Goal: Transaction & Acquisition: Purchase product/service

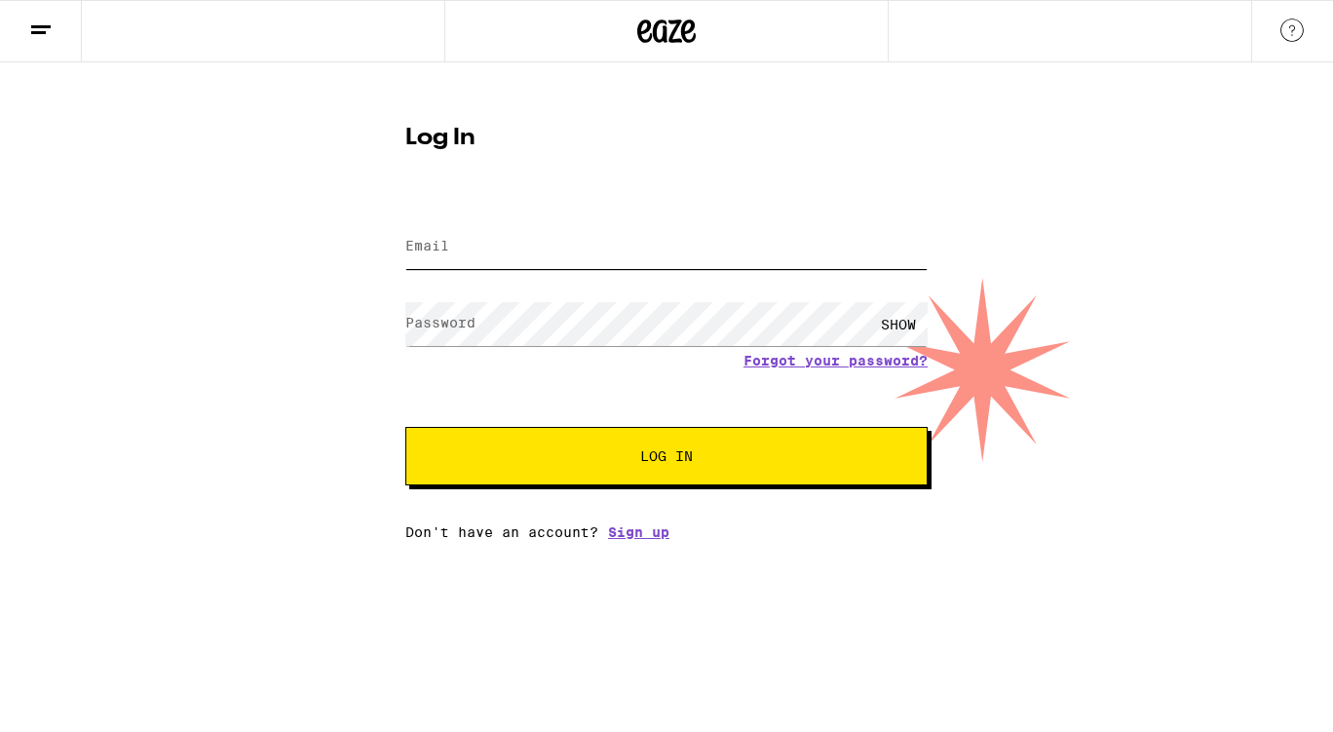
type input "[EMAIL_ADDRESS][PERSON_NAME][DOMAIN_NAME]"
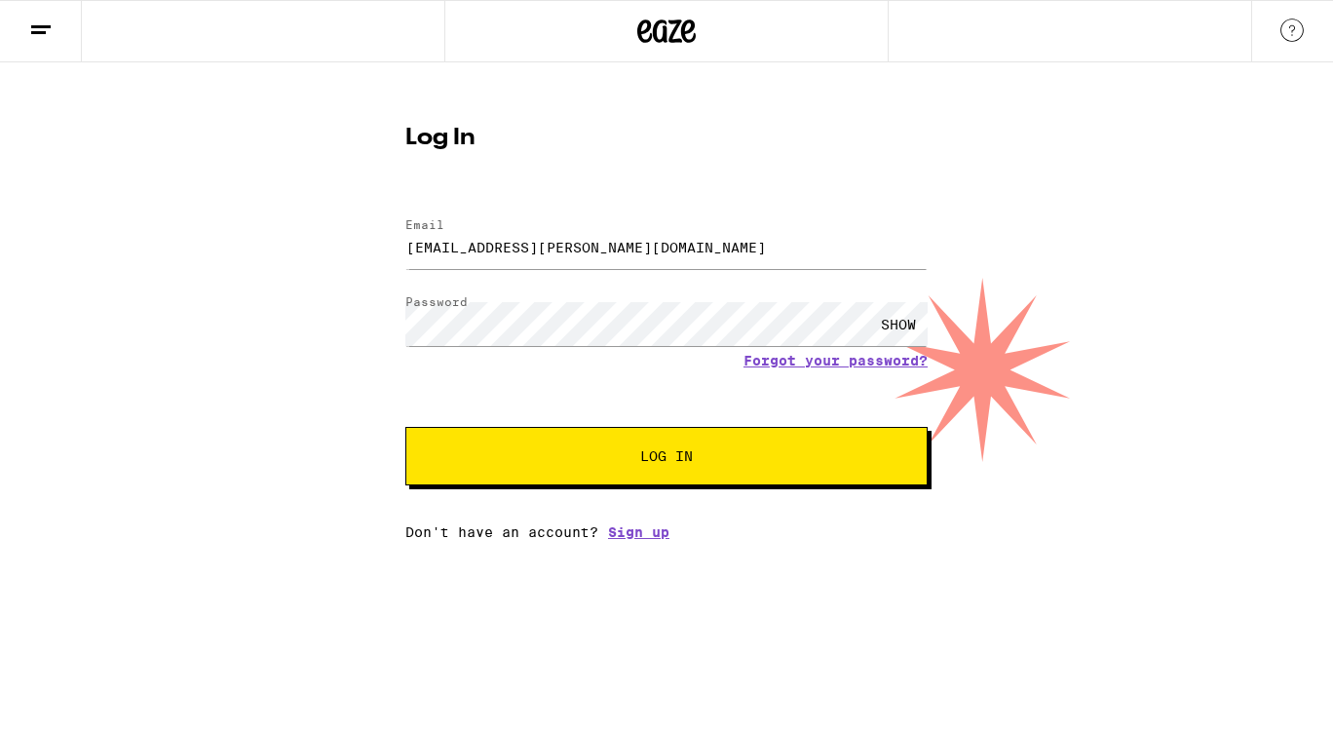
click at [675, 450] on span "Log In" at bounding box center [666, 456] width 53 height 14
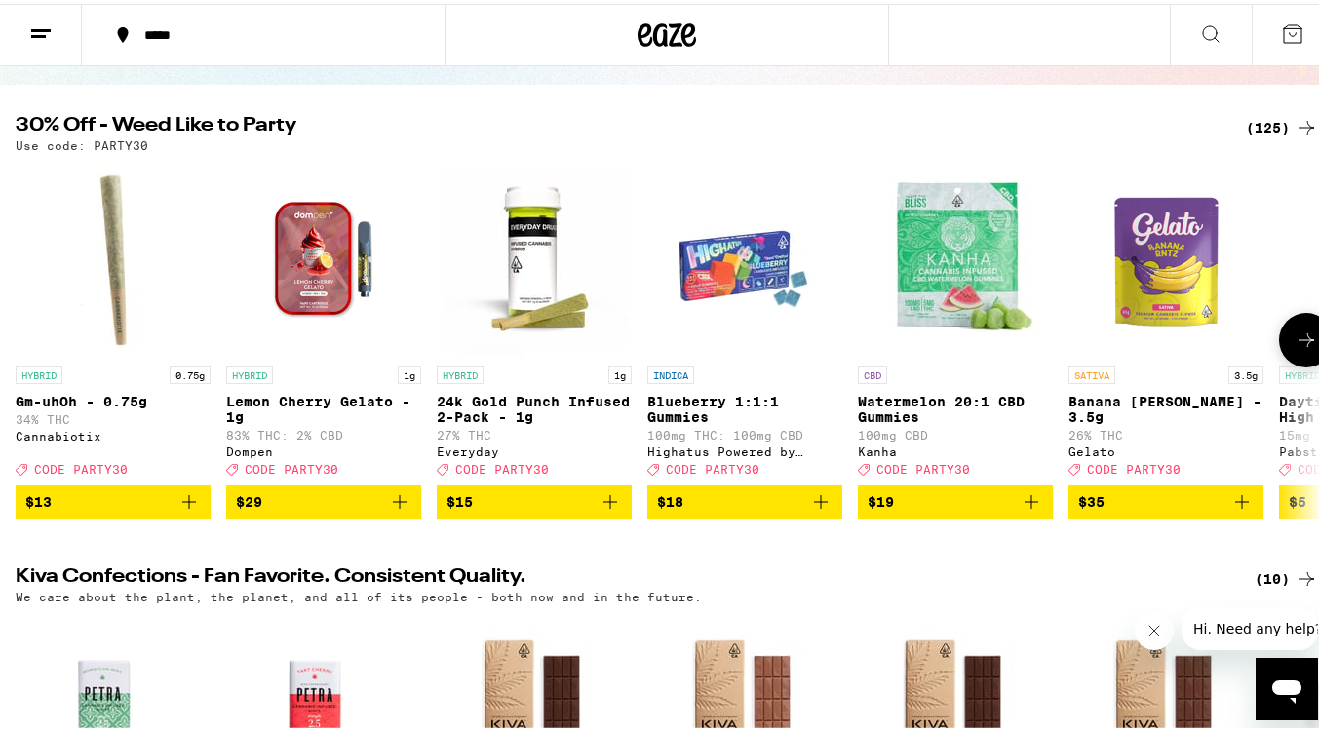
scroll to position [195, 0]
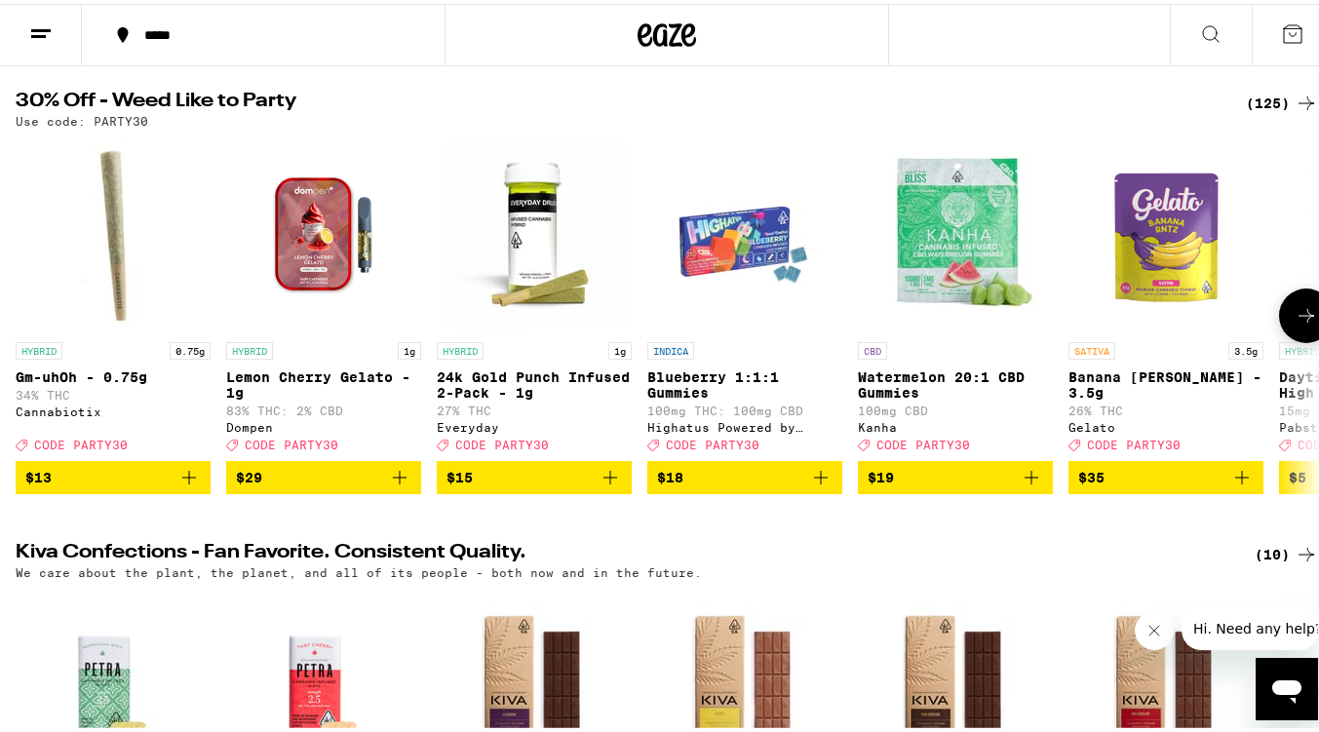
click at [1297, 324] on icon at bounding box center [1305, 311] width 23 height 23
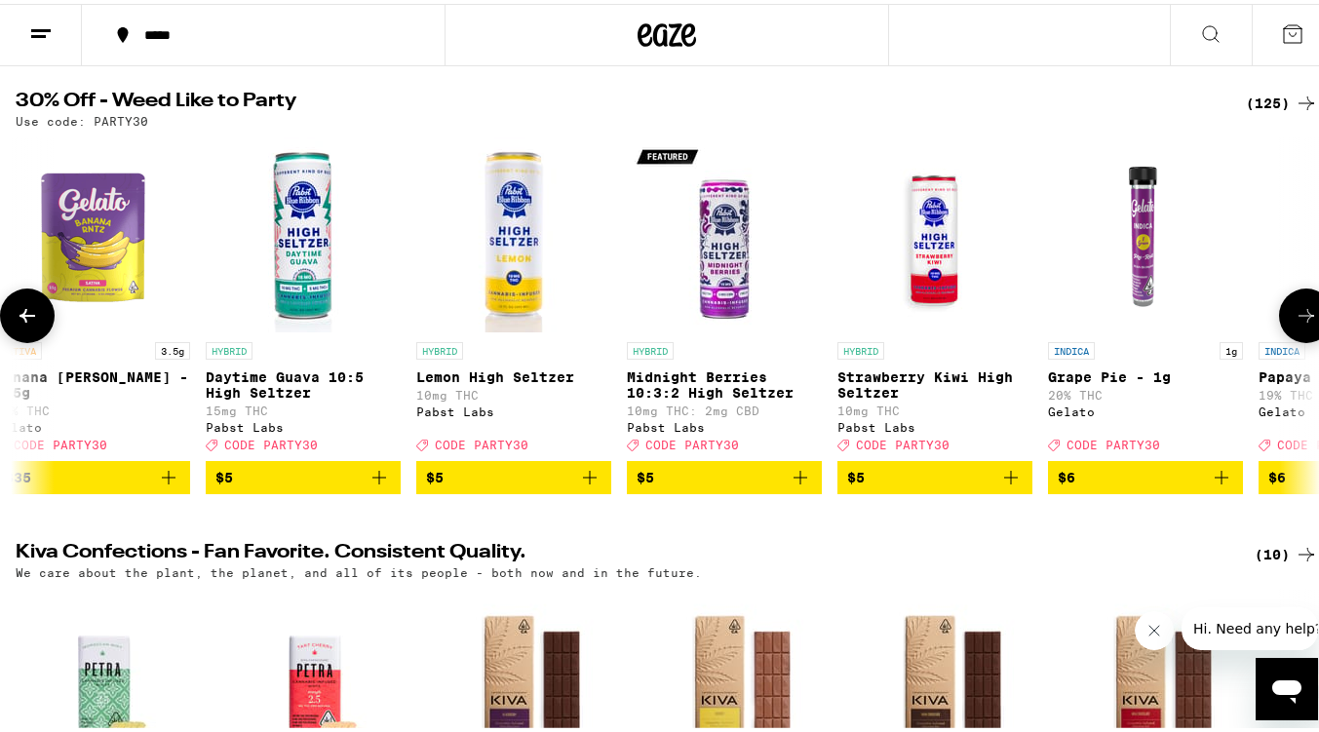
scroll to position [0, 1075]
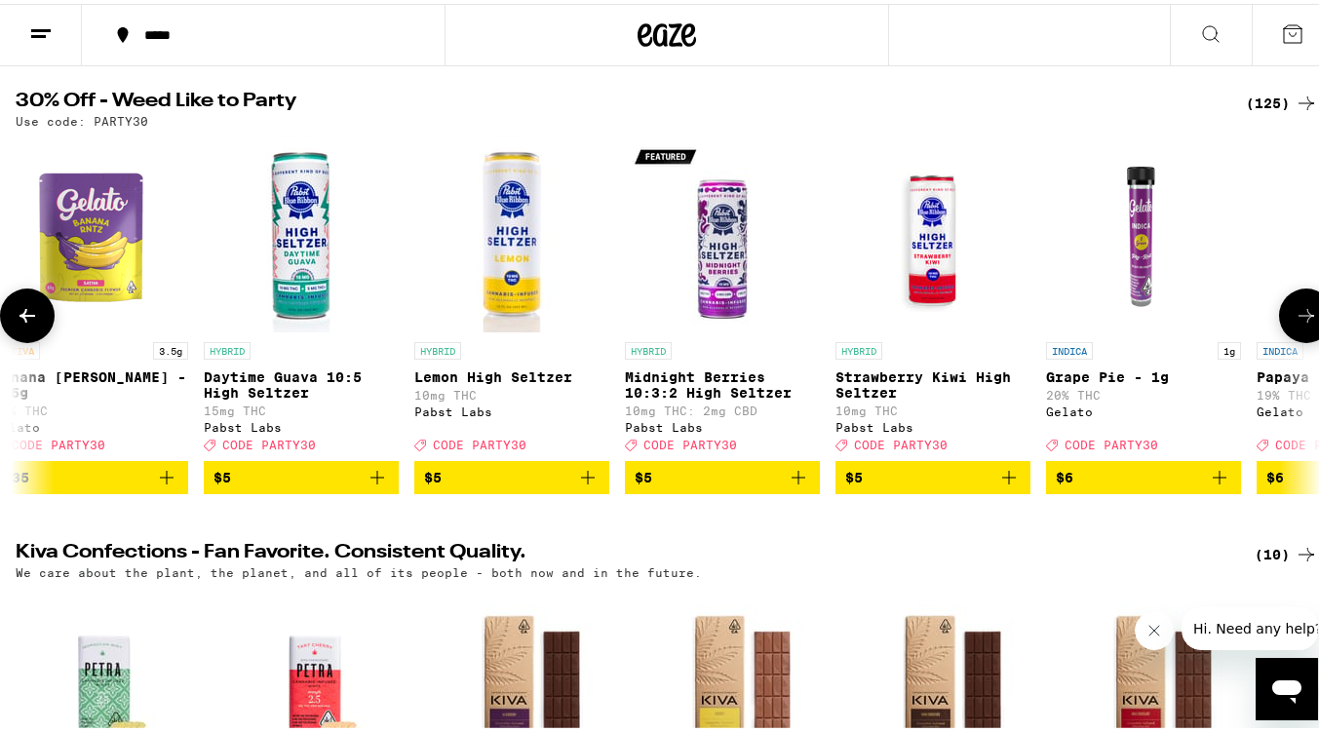
click at [1297, 324] on icon at bounding box center [1305, 311] width 23 height 23
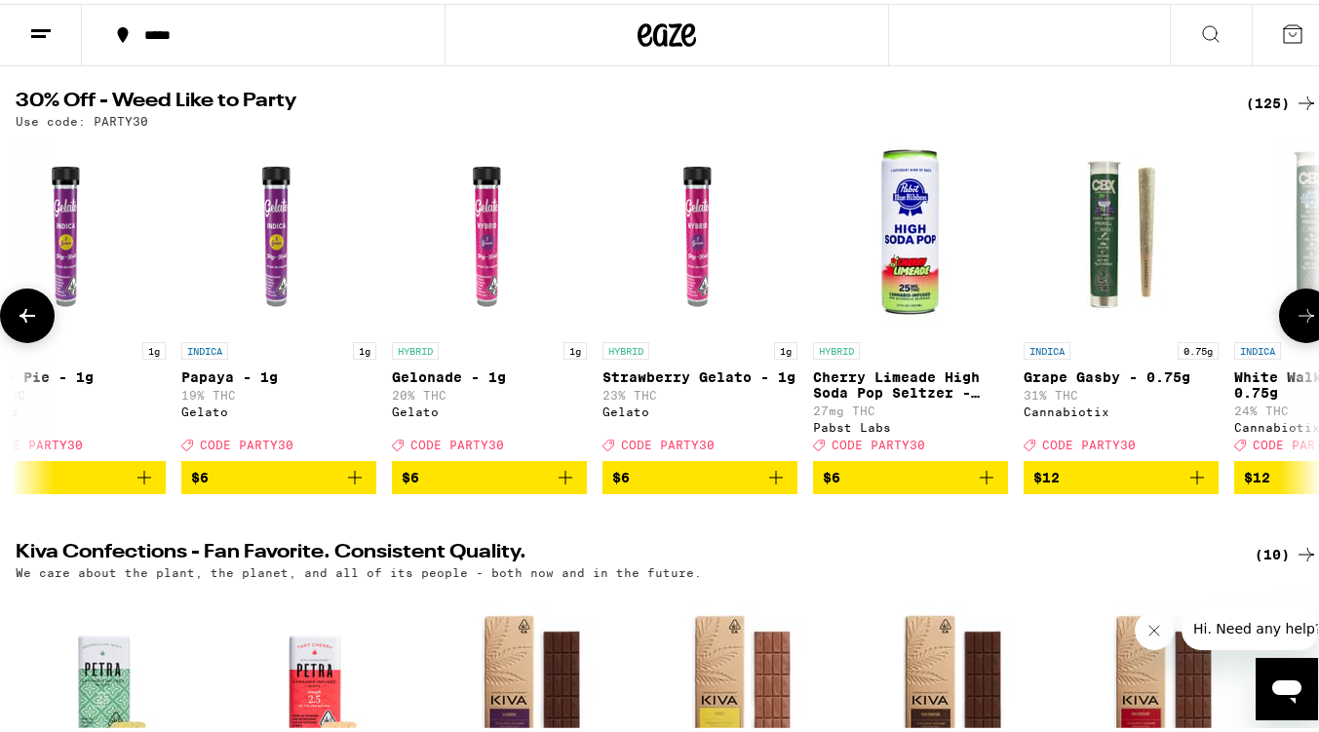
click at [1297, 324] on icon at bounding box center [1305, 311] width 23 height 23
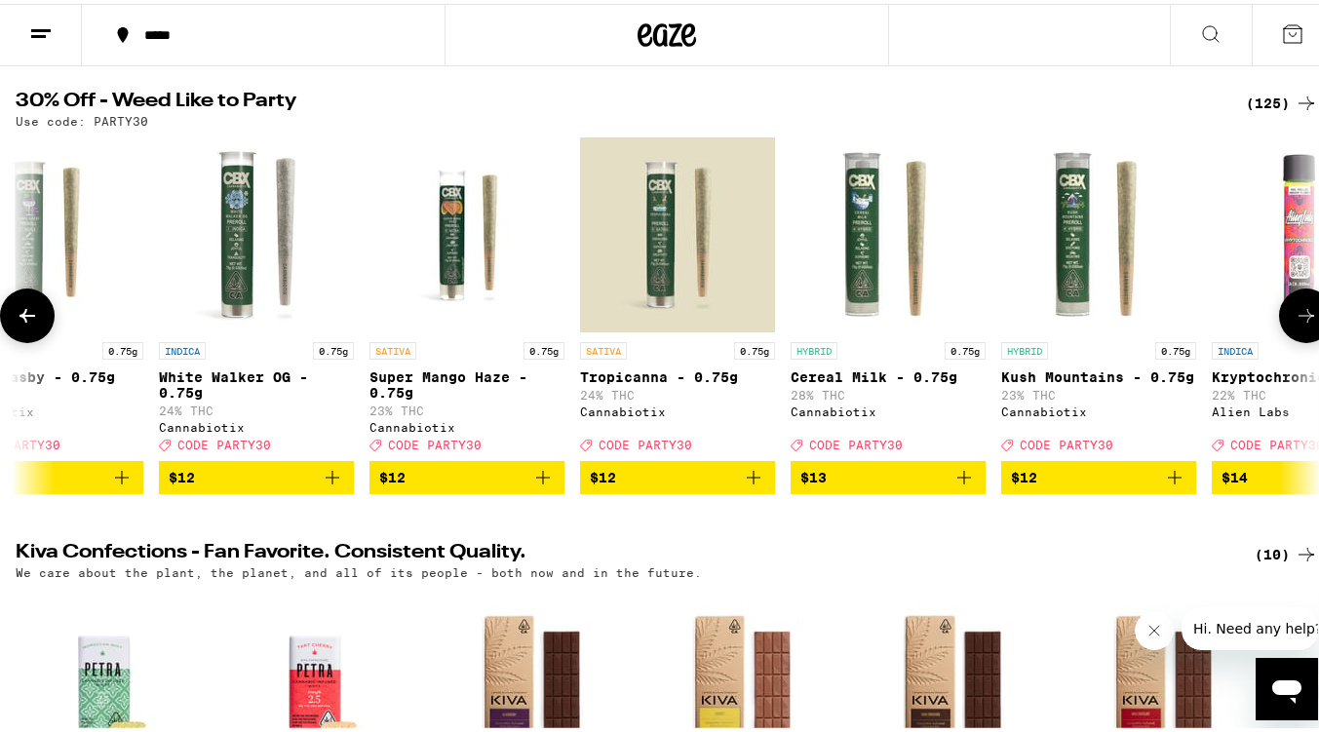
click at [1297, 324] on icon at bounding box center [1305, 311] width 23 height 23
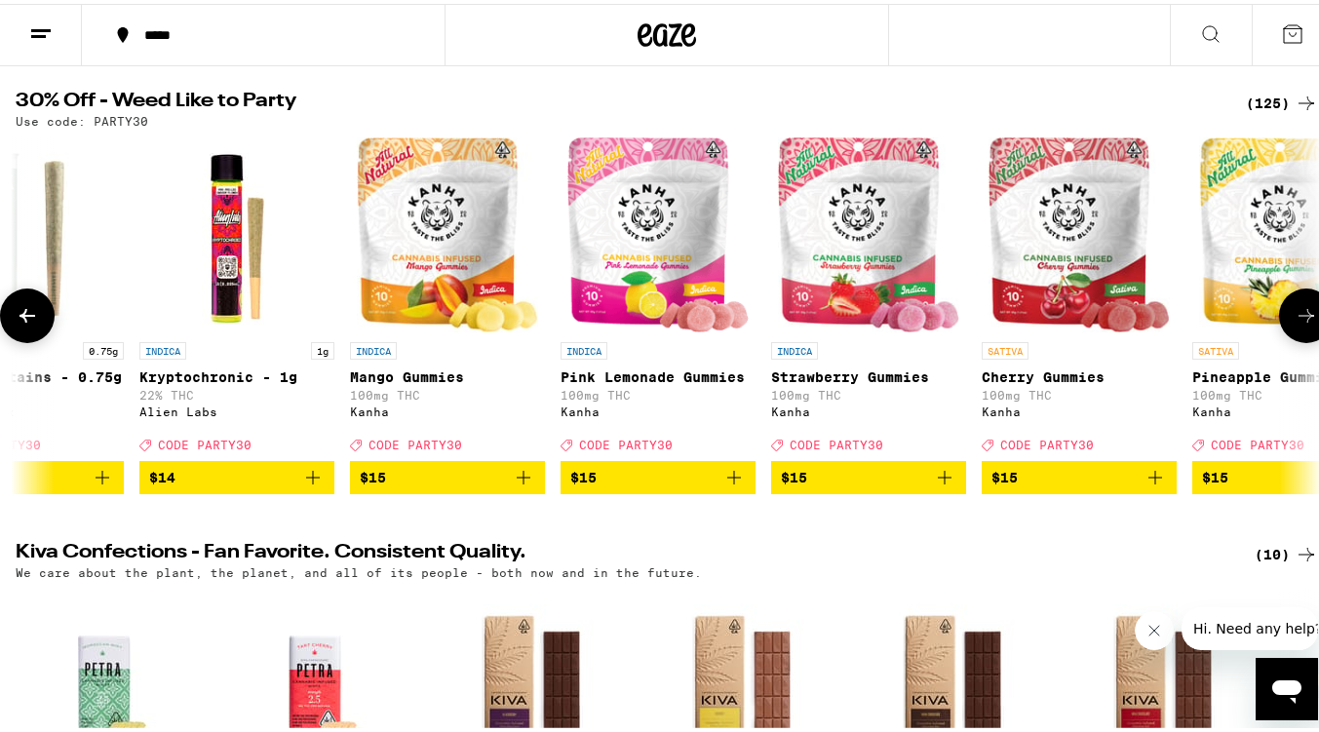
scroll to position [0, 4300]
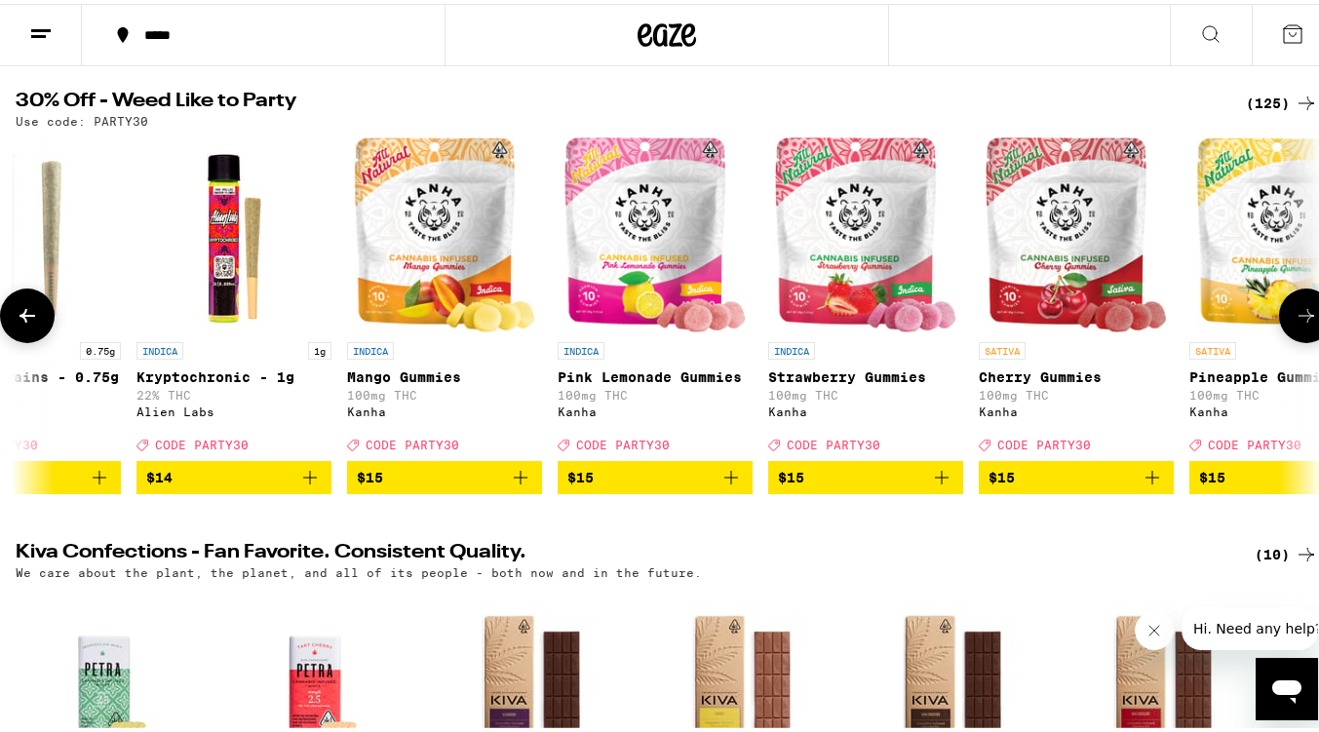
click at [1297, 324] on icon at bounding box center [1305, 311] width 23 height 23
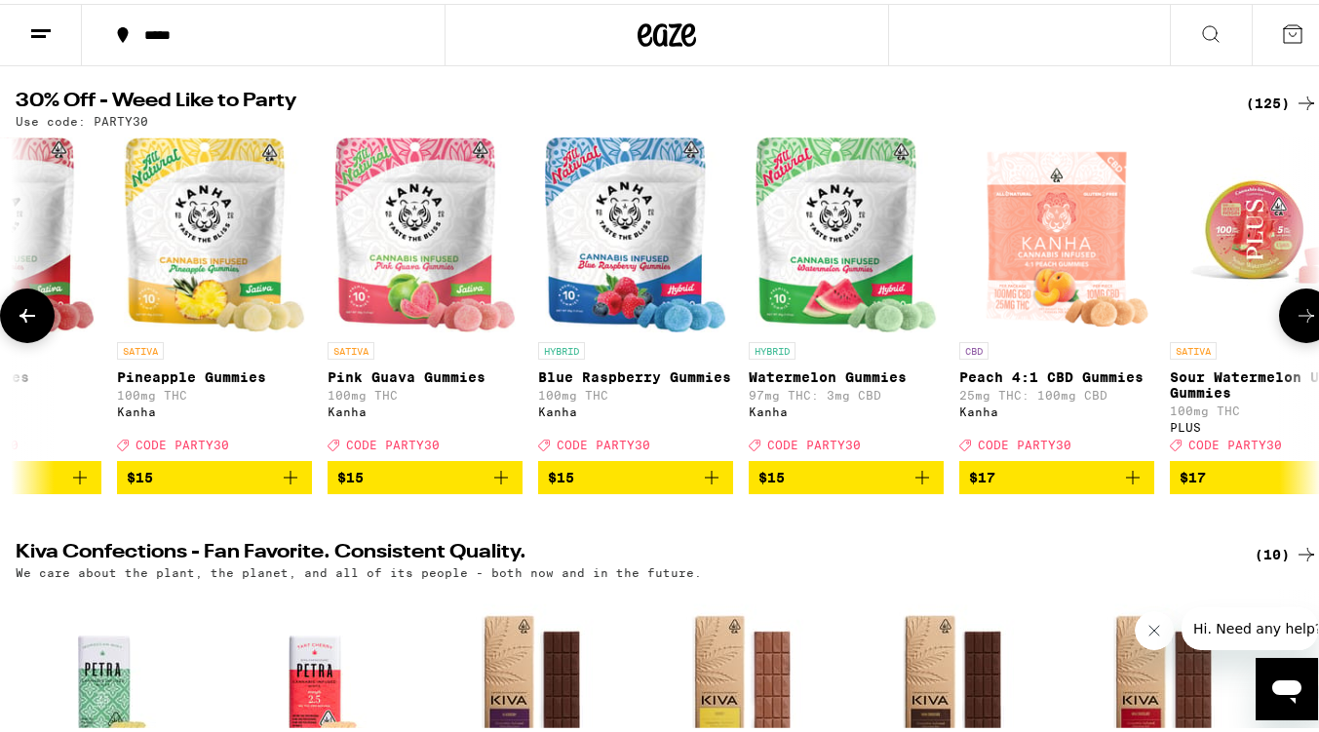
scroll to position [0, 5375]
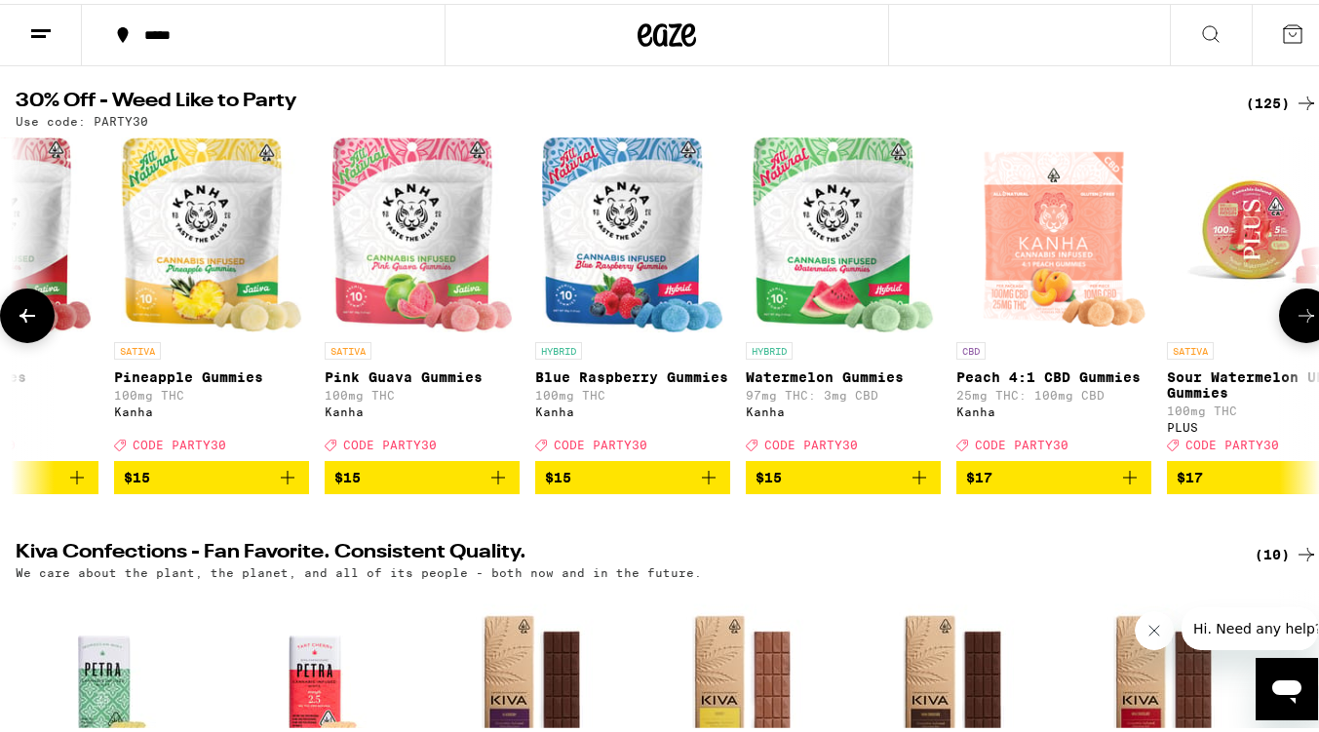
click at [1297, 324] on icon at bounding box center [1305, 311] width 23 height 23
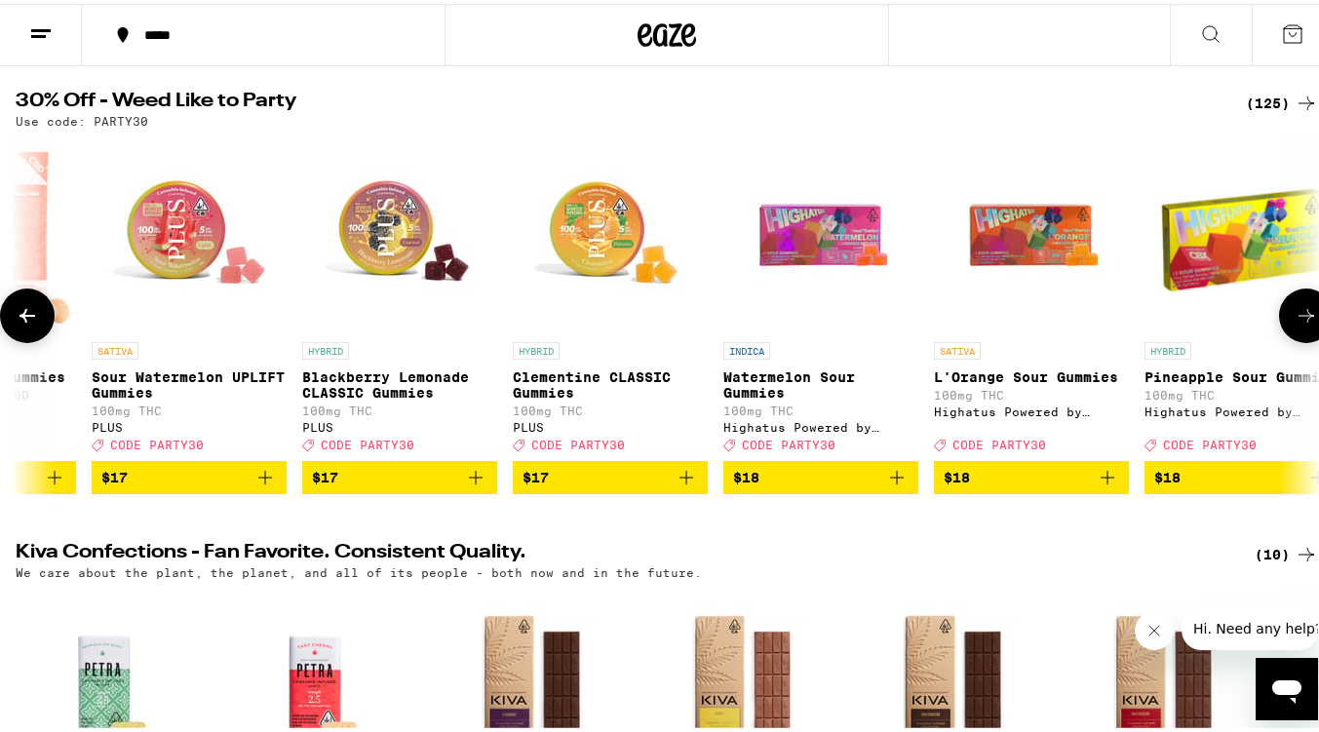
click at [1297, 324] on icon at bounding box center [1305, 311] width 23 height 23
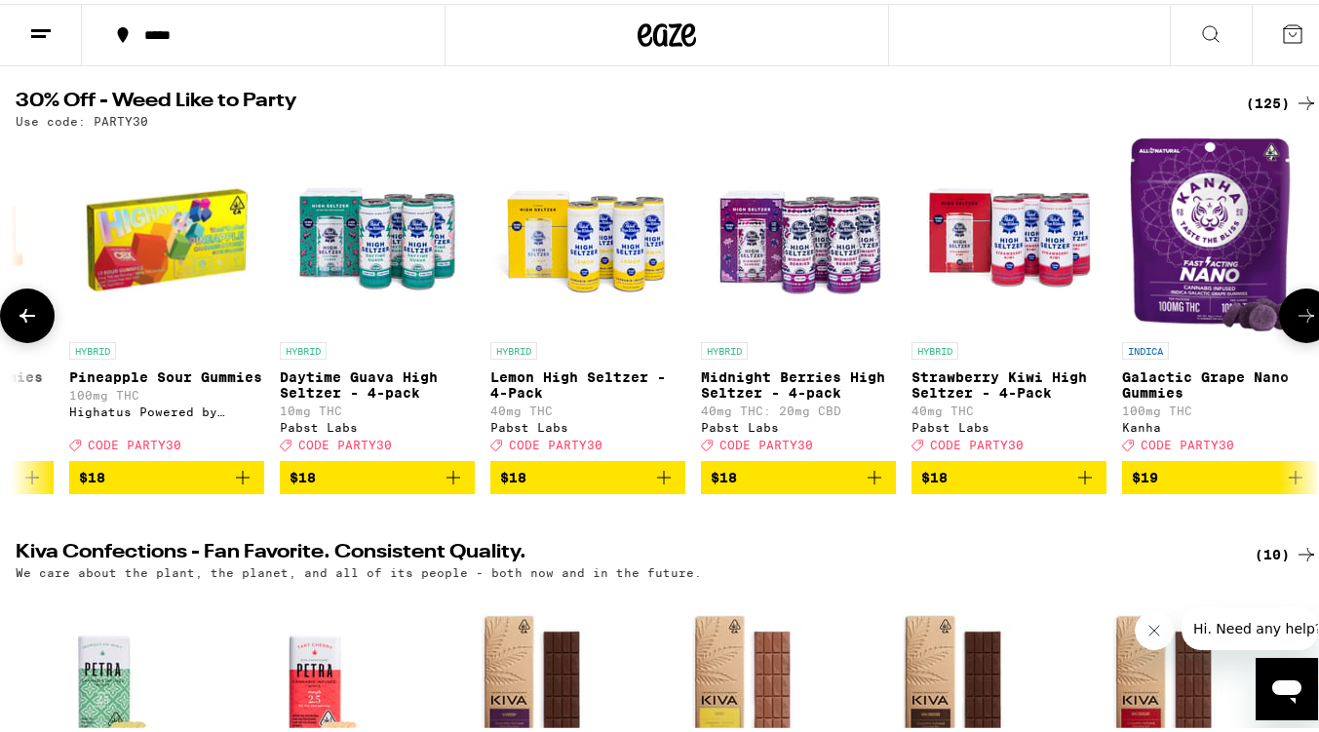
click at [1297, 324] on icon at bounding box center [1305, 311] width 23 height 23
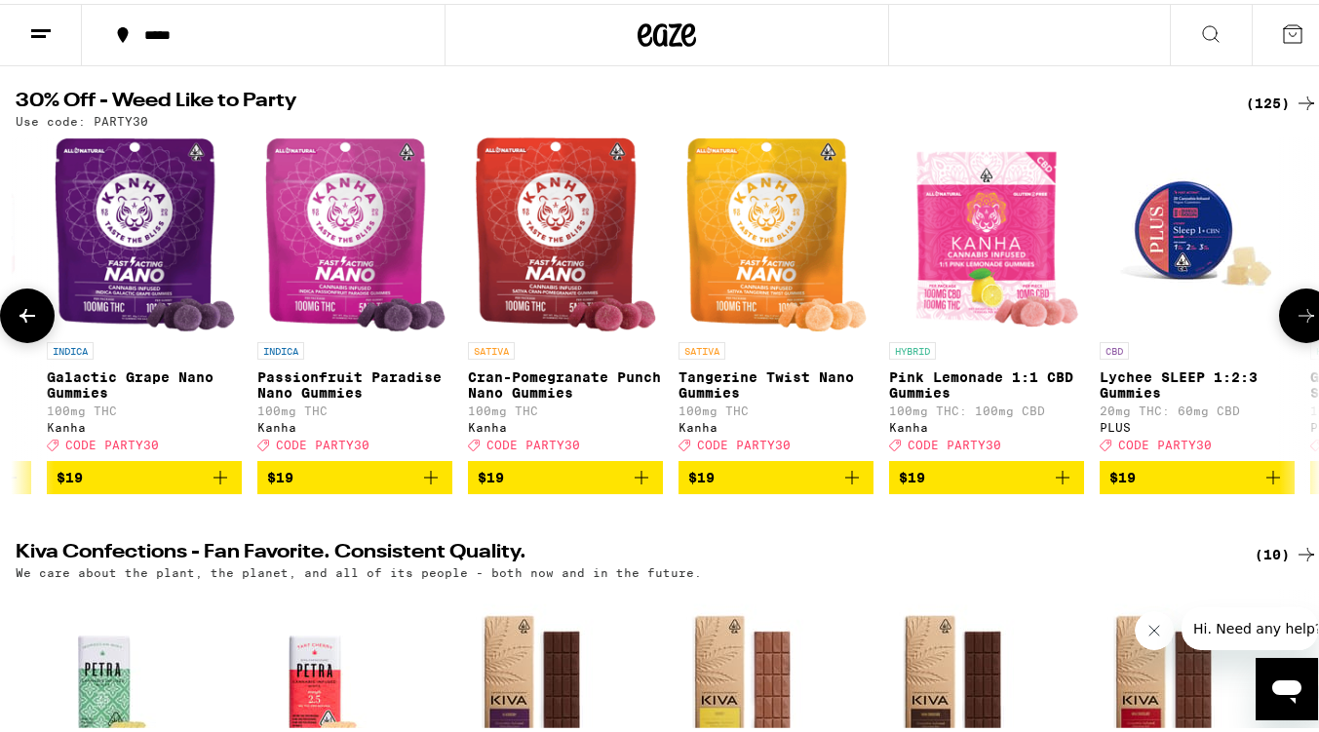
click at [1297, 324] on icon at bounding box center [1305, 311] width 23 height 23
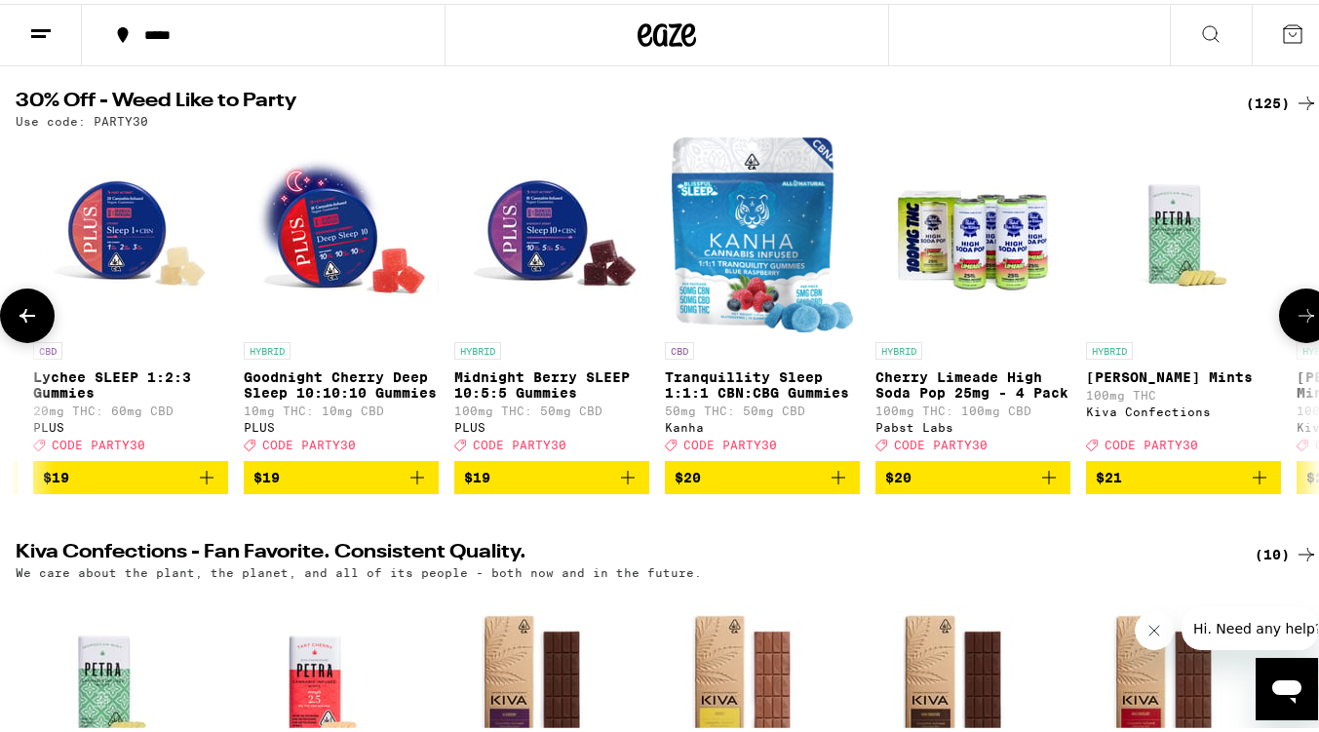
scroll to position [0, 9674]
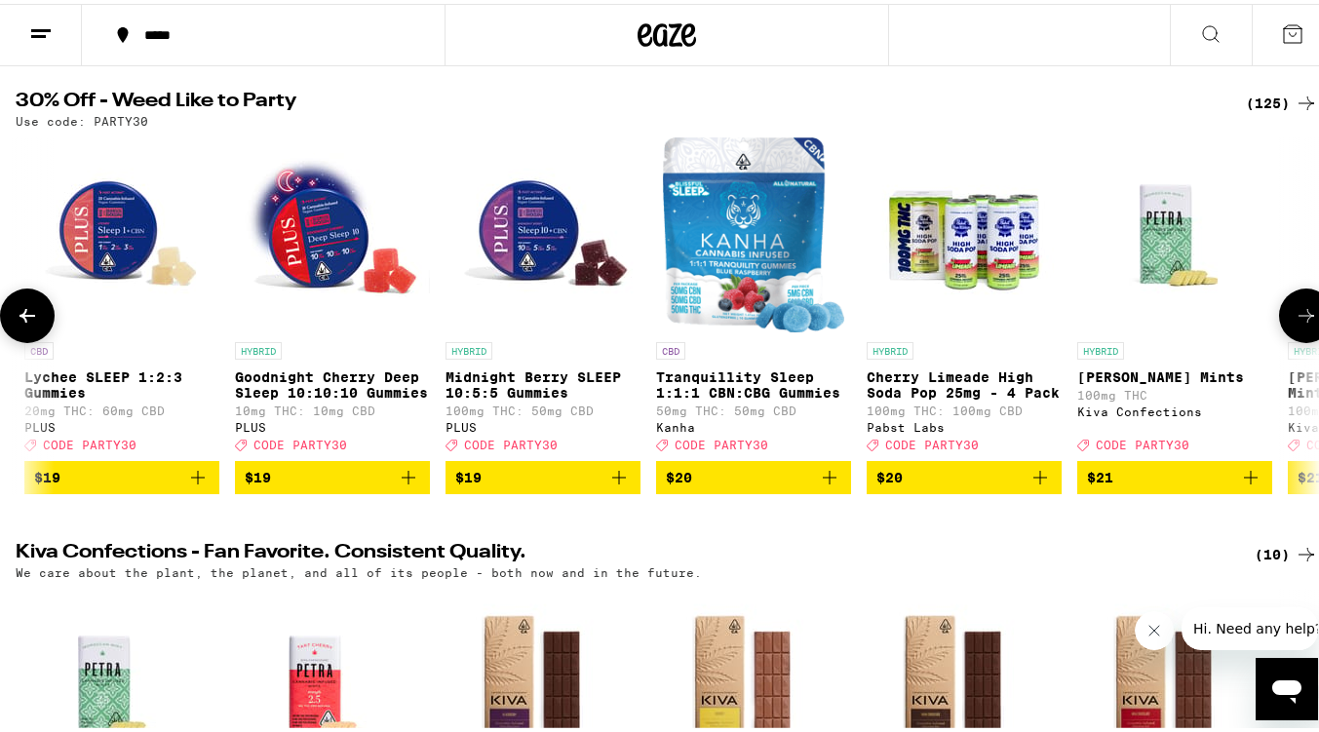
click at [1297, 324] on icon at bounding box center [1305, 311] width 23 height 23
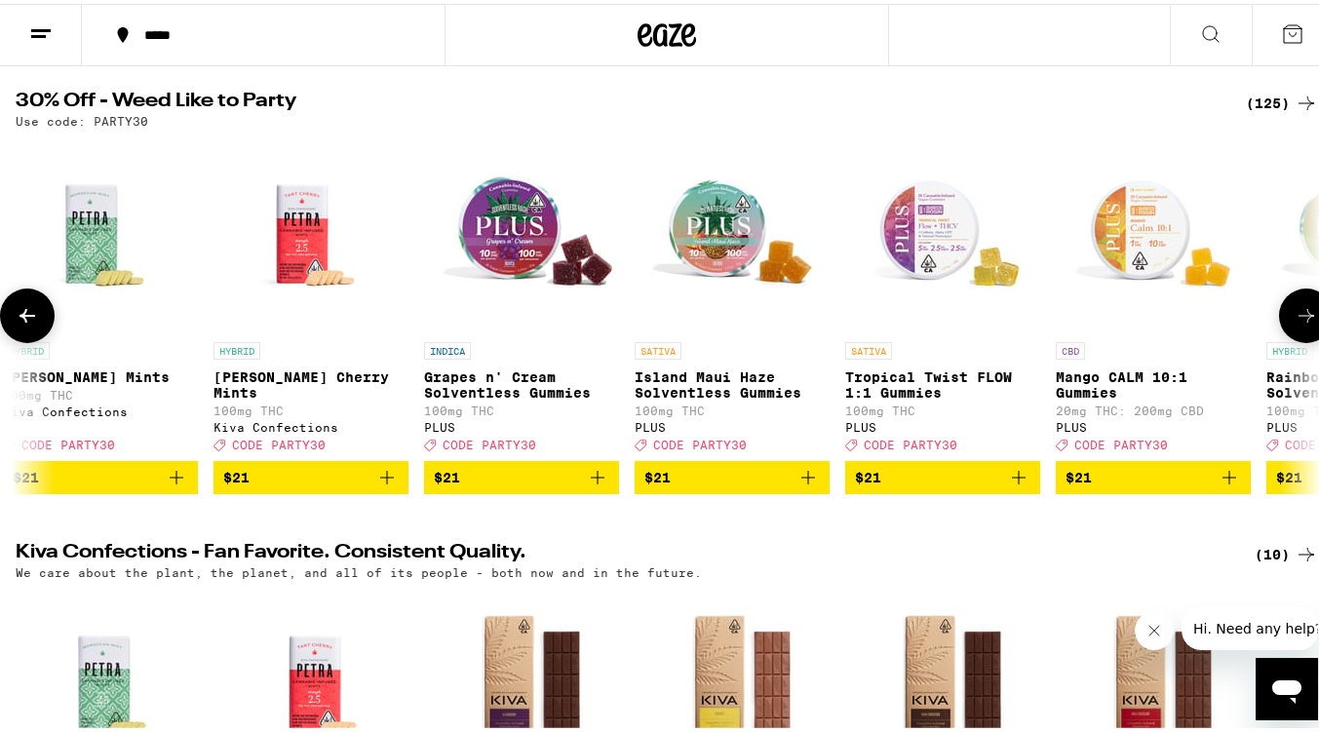
click at [1297, 324] on icon at bounding box center [1305, 311] width 23 height 23
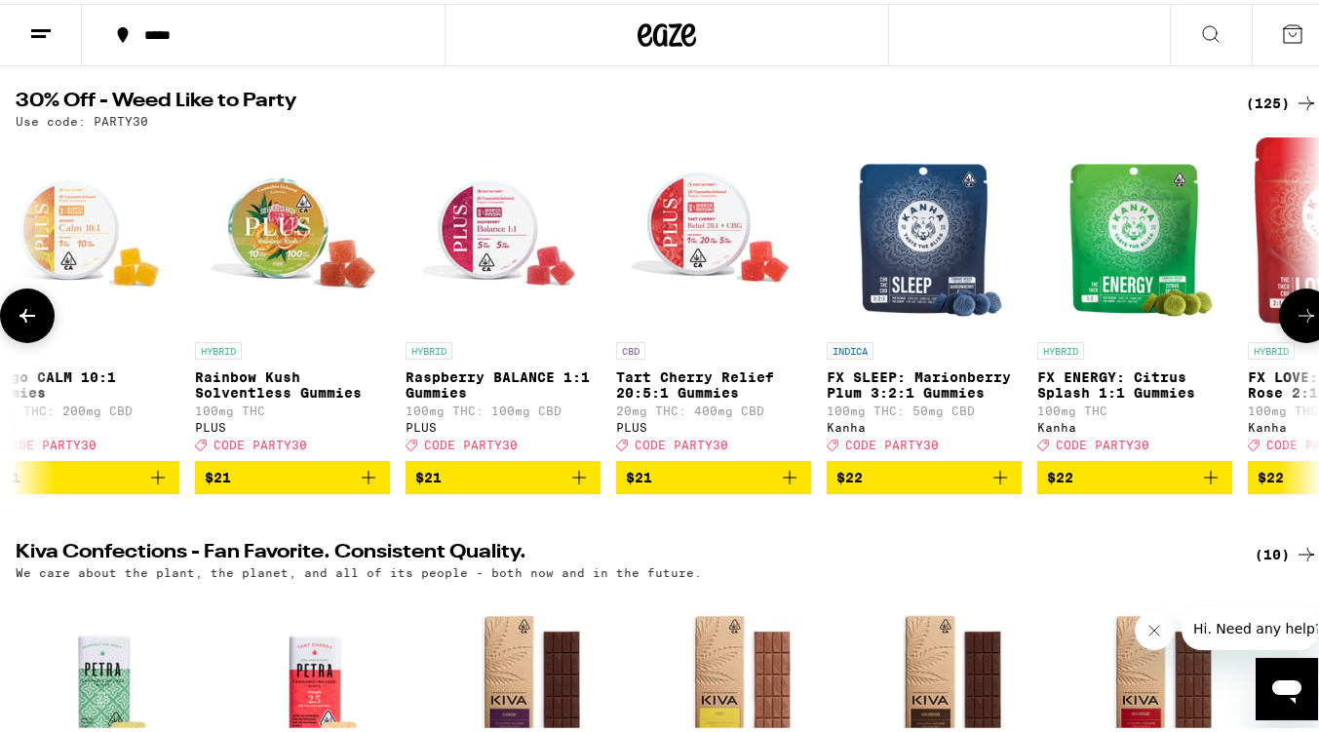
click at [1297, 324] on icon at bounding box center [1305, 311] width 23 height 23
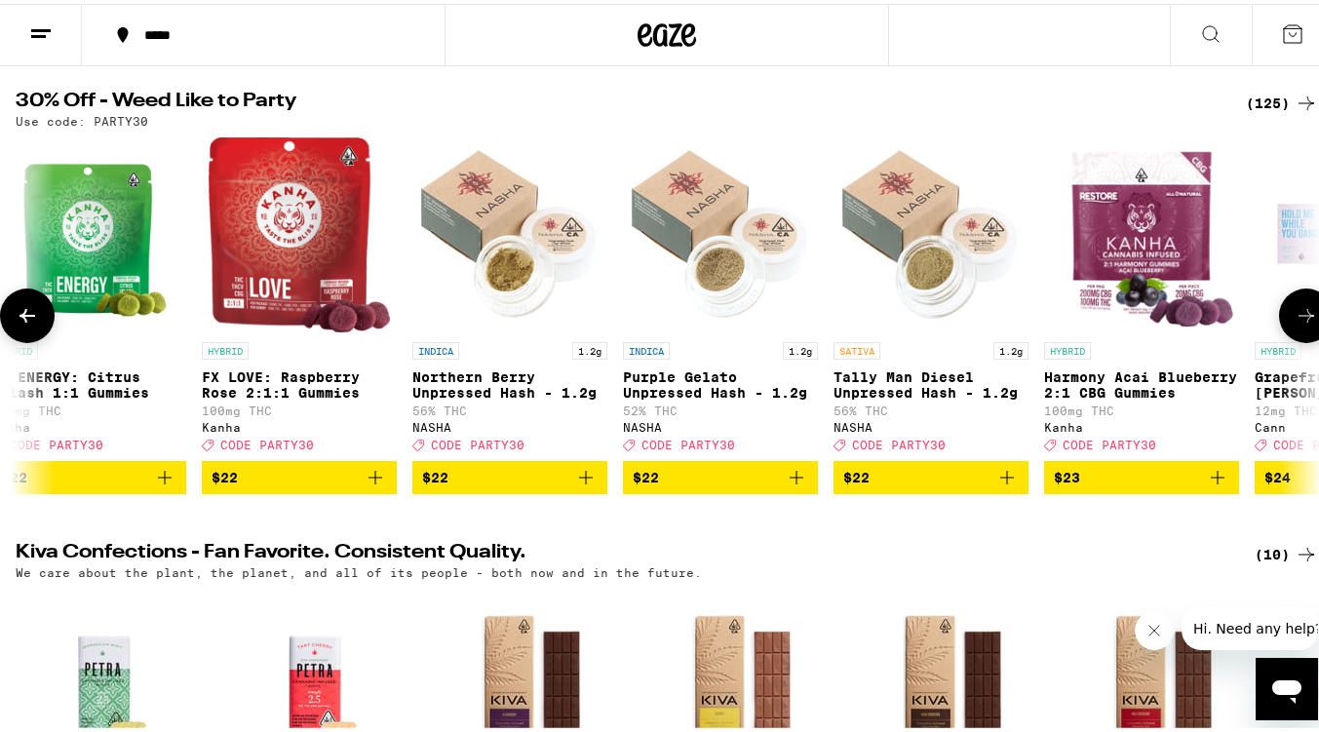
click at [1297, 324] on icon at bounding box center [1305, 311] width 23 height 23
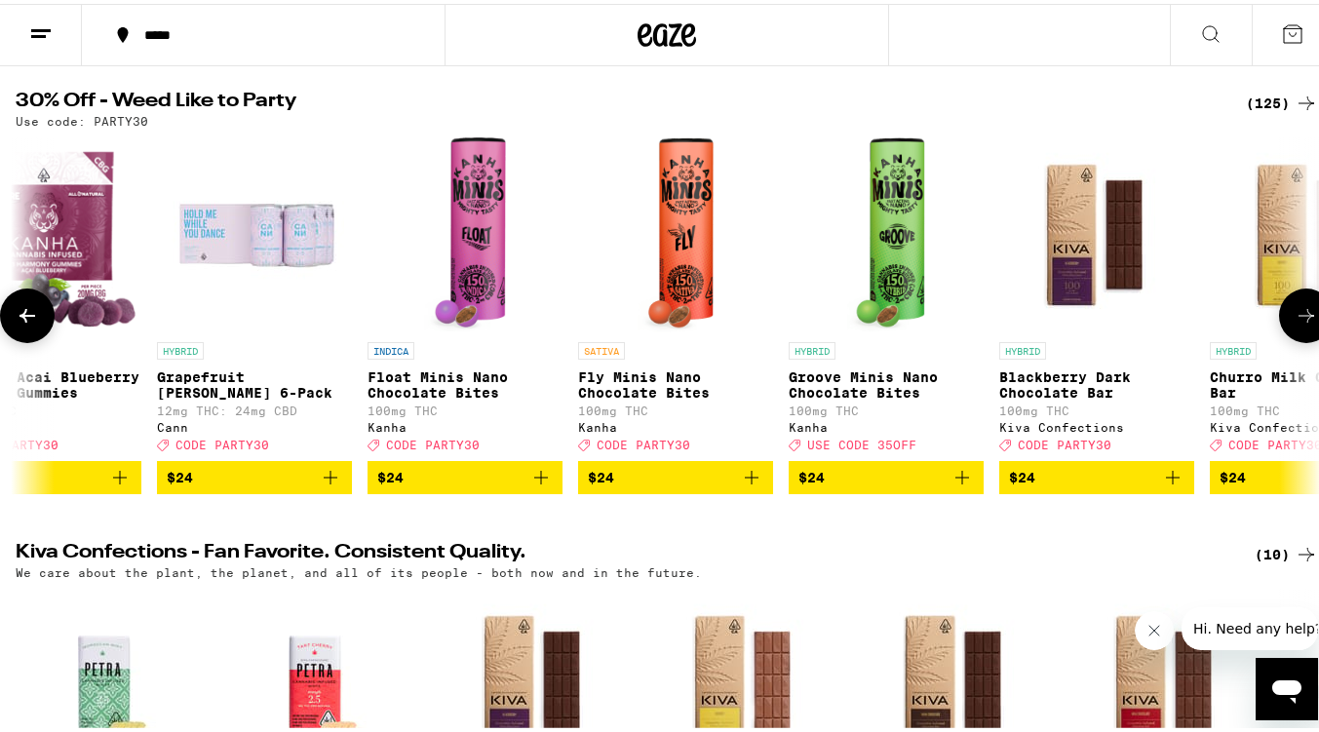
click at [1297, 324] on icon at bounding box center [1305, 311] width 23 height 23
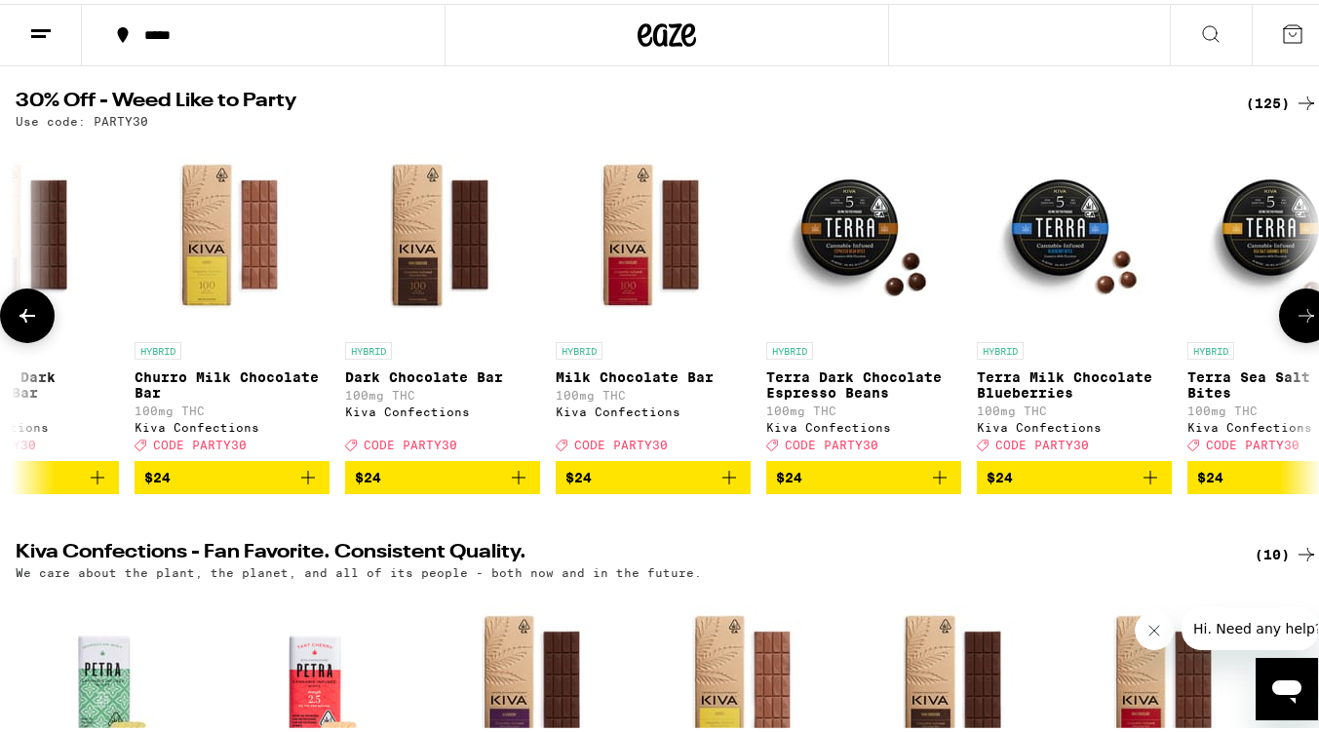
click at [1297, 324] on icon at bounding box center [1305, 311] width 23 height 23
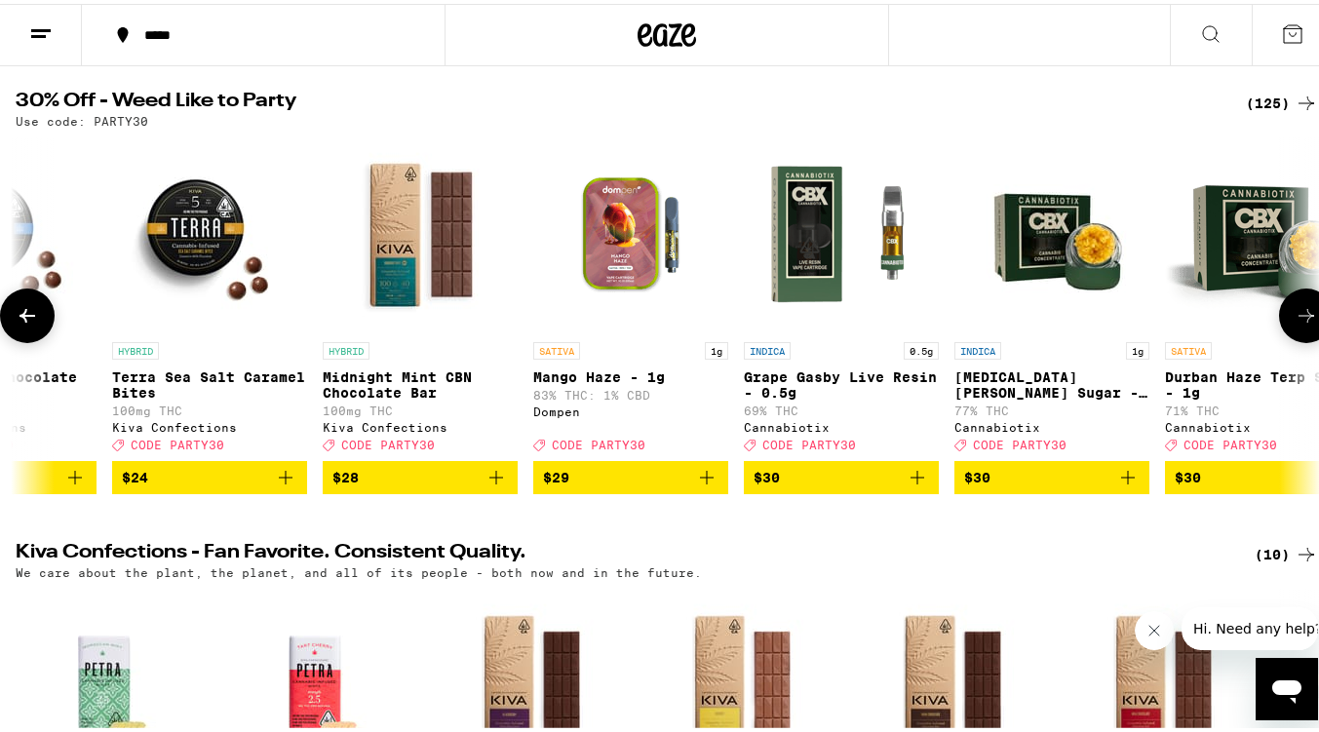
click at [1297, 324] on icon at bounding box center [1305, 311] width 23 height 23
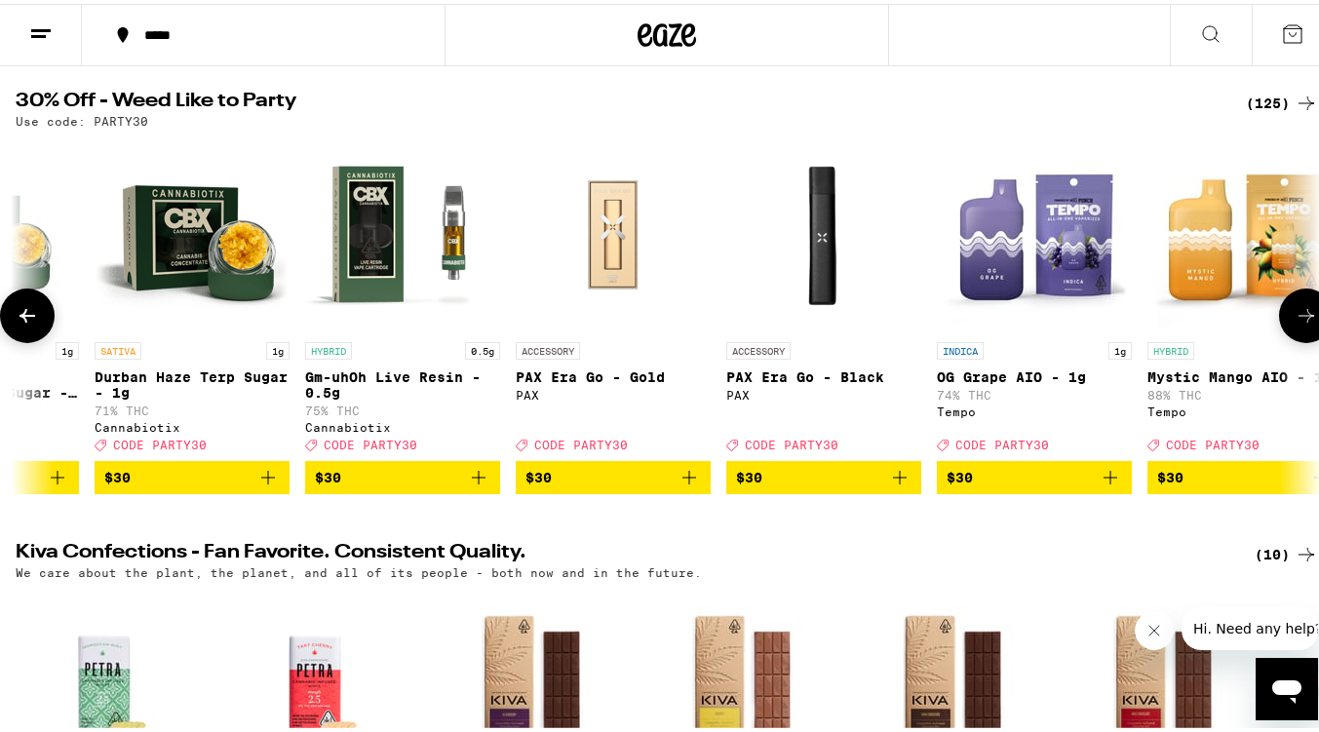
click at [1297, 324] on icon at bounding box center [1305, 311] width 23 height 23
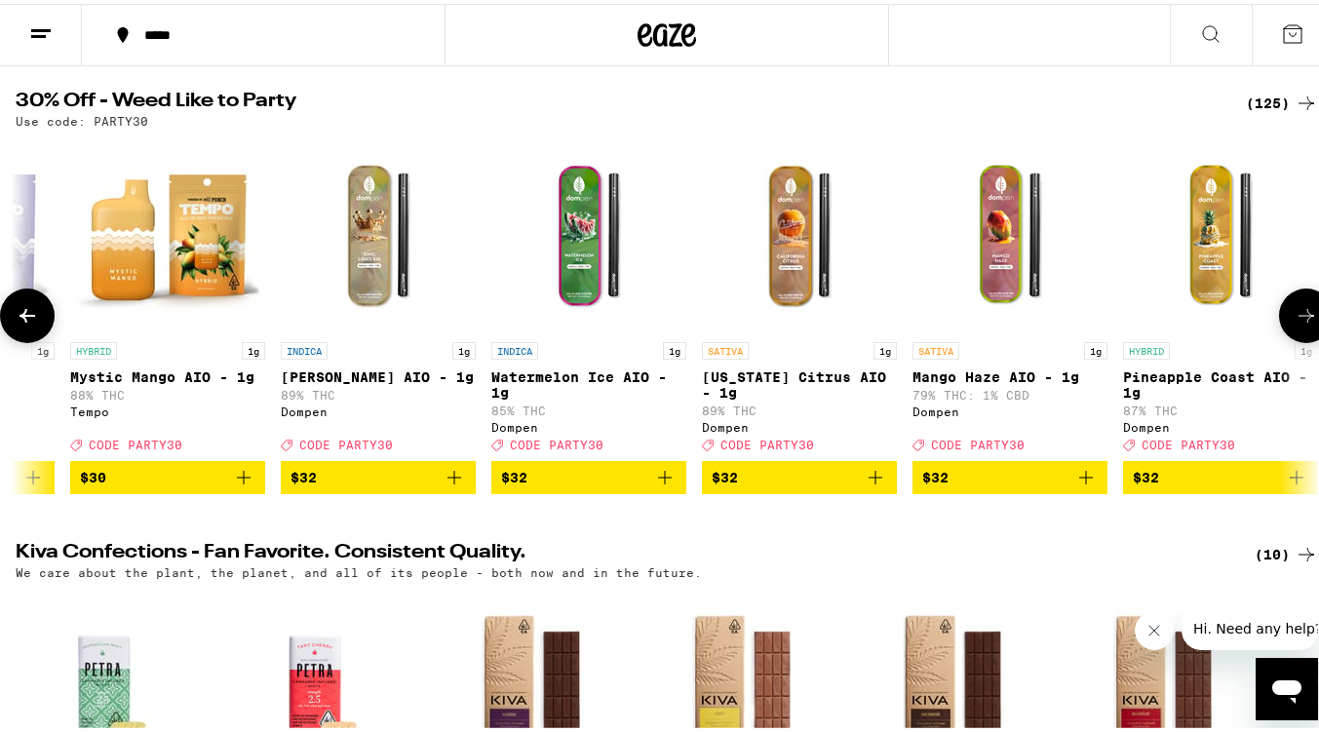
click at [1297, 324] on icon at bounding box center [1305, 311] width 23 height 23
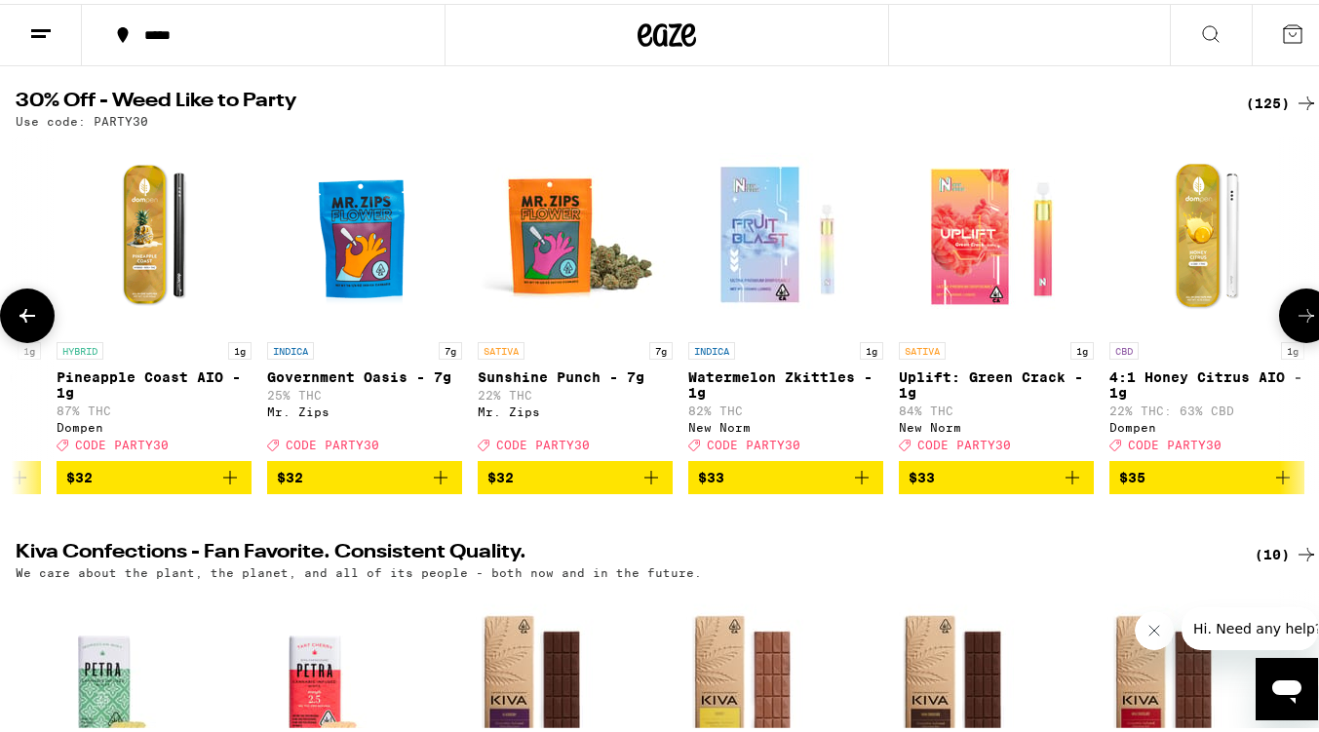
click at [1297, 324] on icon at bounding box center [1305, 311] width 23 height 23
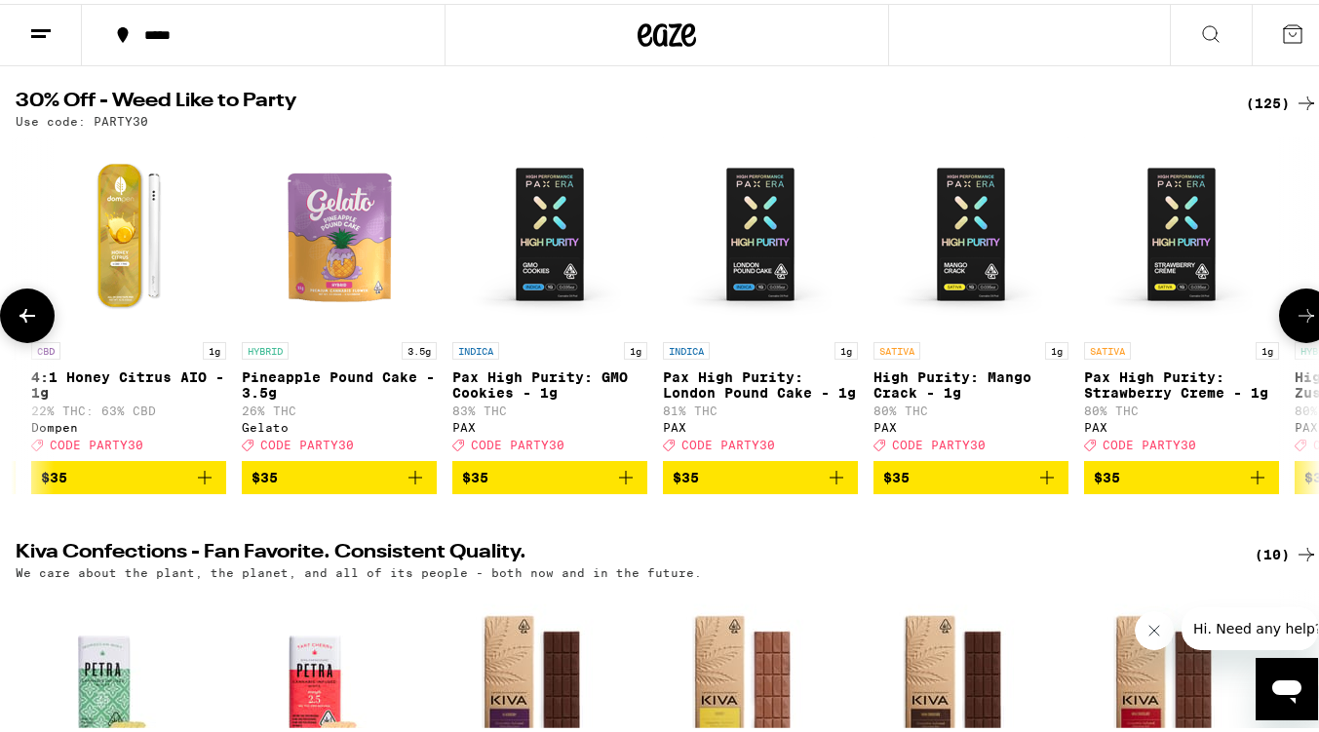
click at [1297, 324] on icon at bounding box center [1305, 311] width 23 height 23
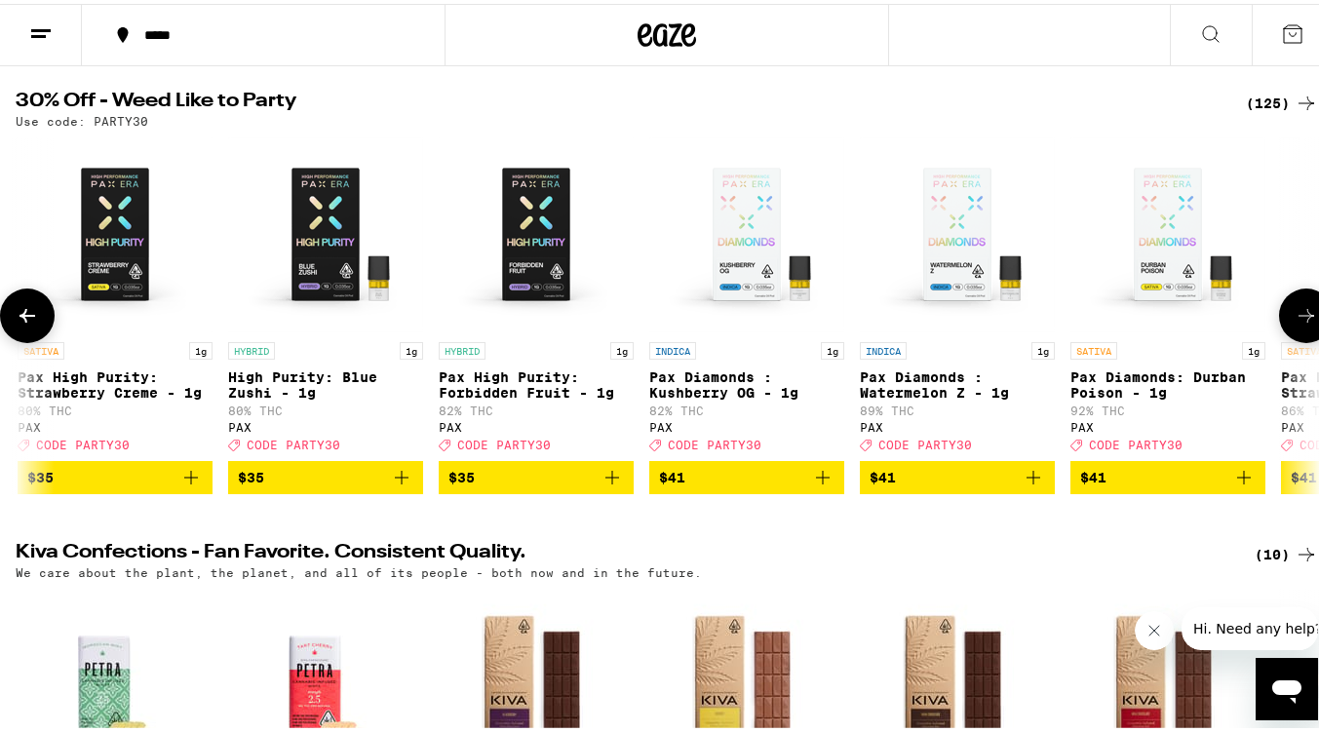
click at [1297, 324] on icon at bounding box center [1305, 311] width 23 height 23
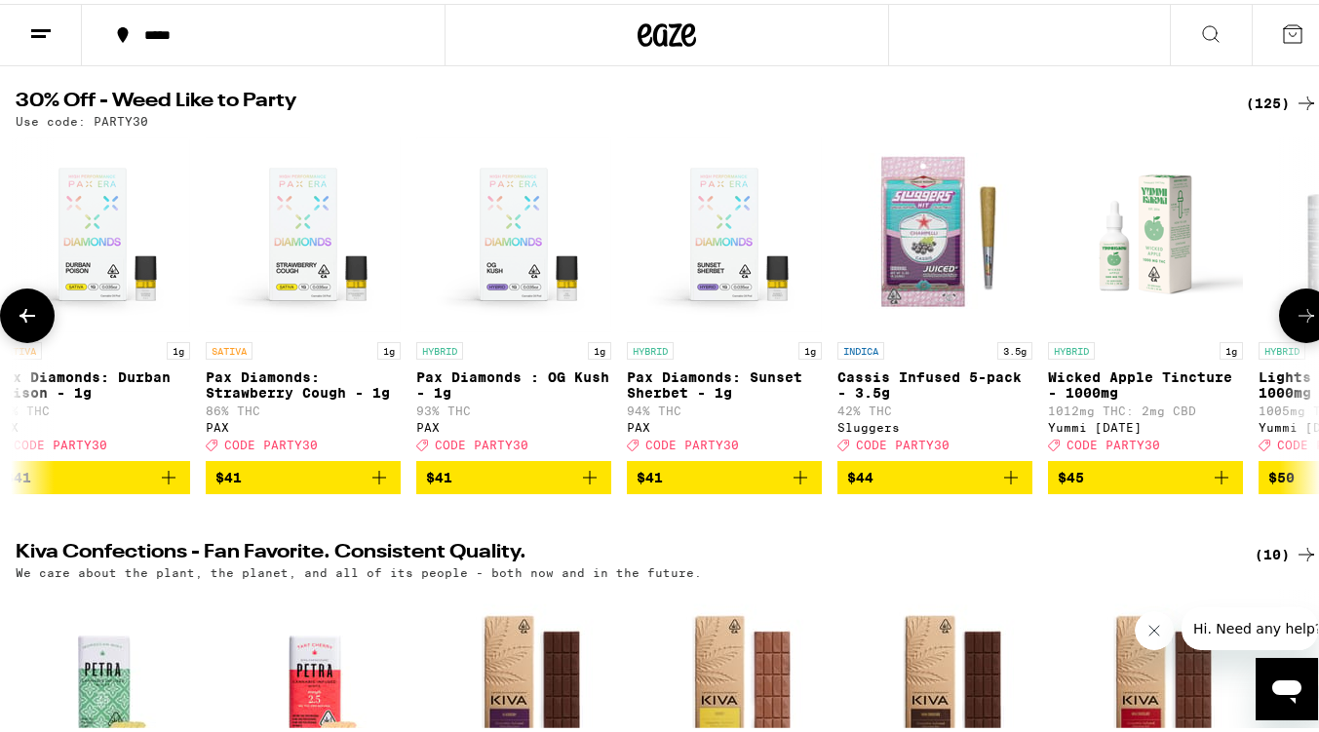
click at [1297, 324] on icon at bounding box center [1305, 311] width 23 height 23
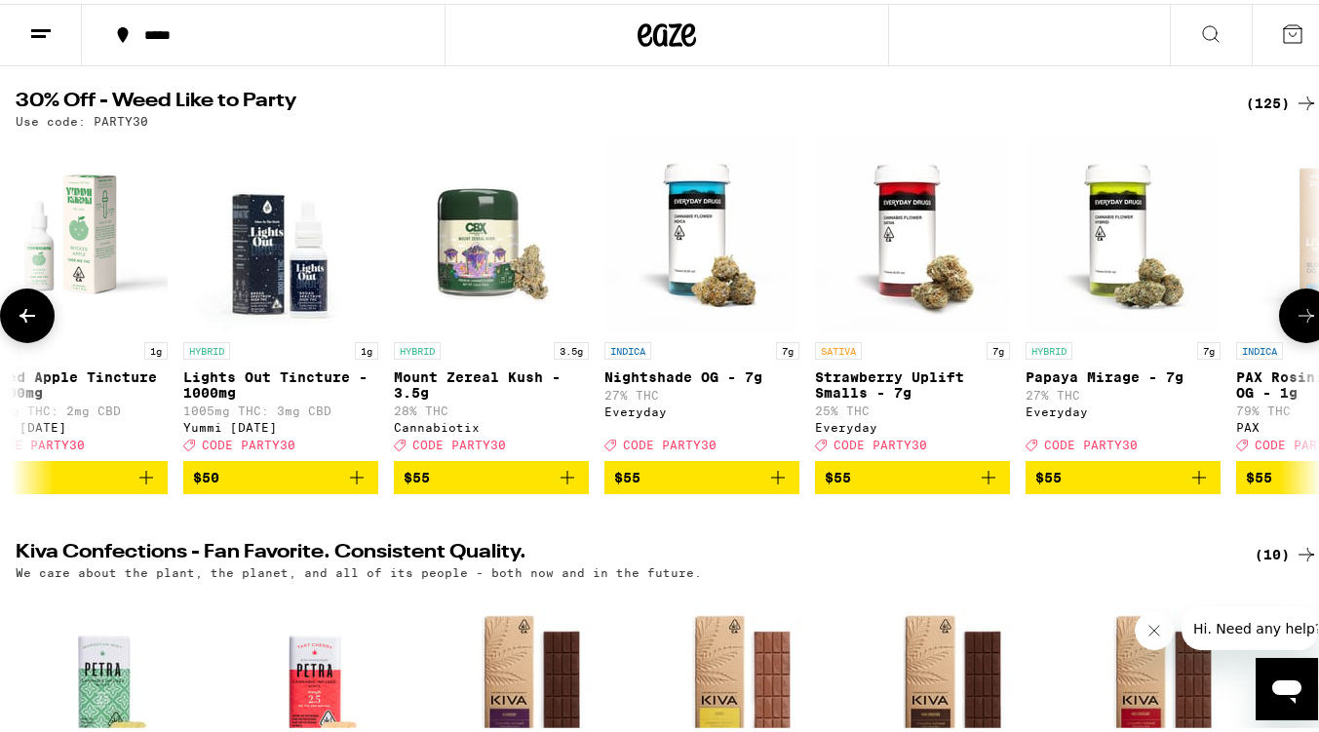
click at [1297, 324] on icon at bounding box center [1305, 311] width 23 height 23
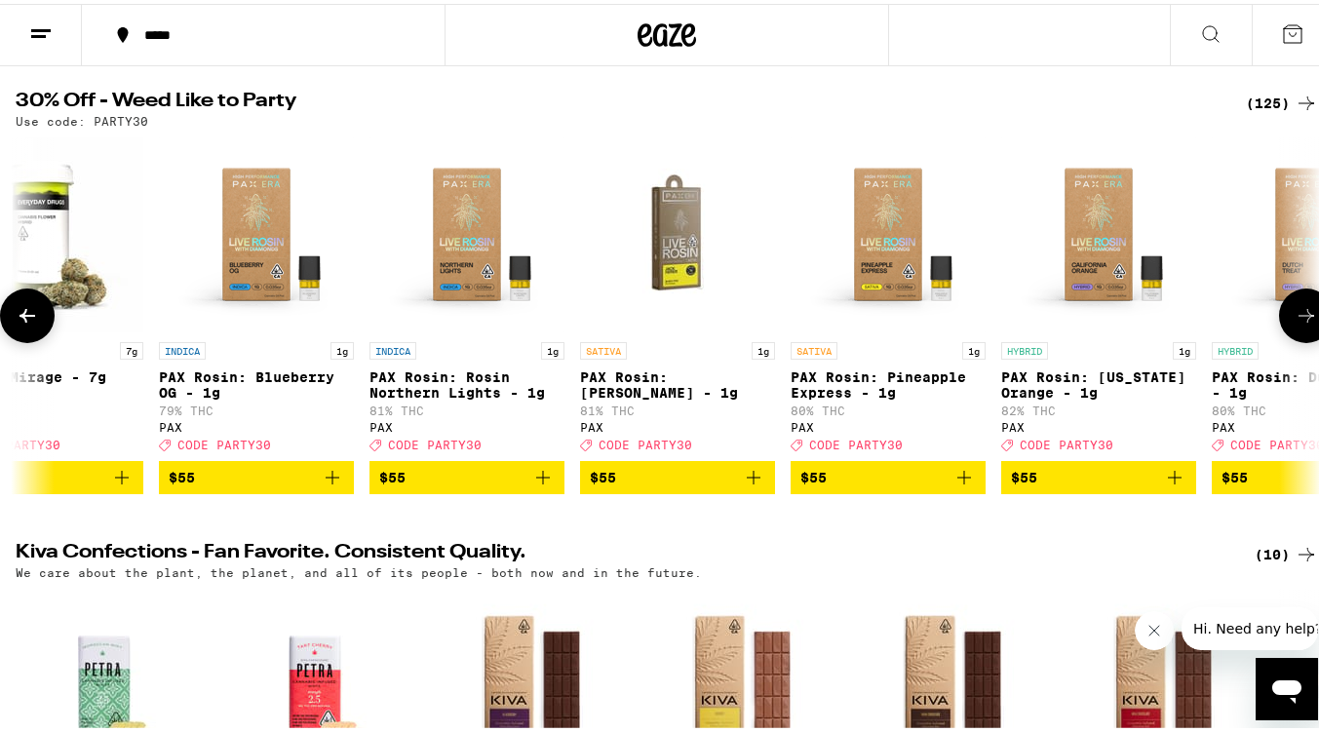
click at [1297, 324] on icon at bounding box center [1305, 311] width 23 height 23
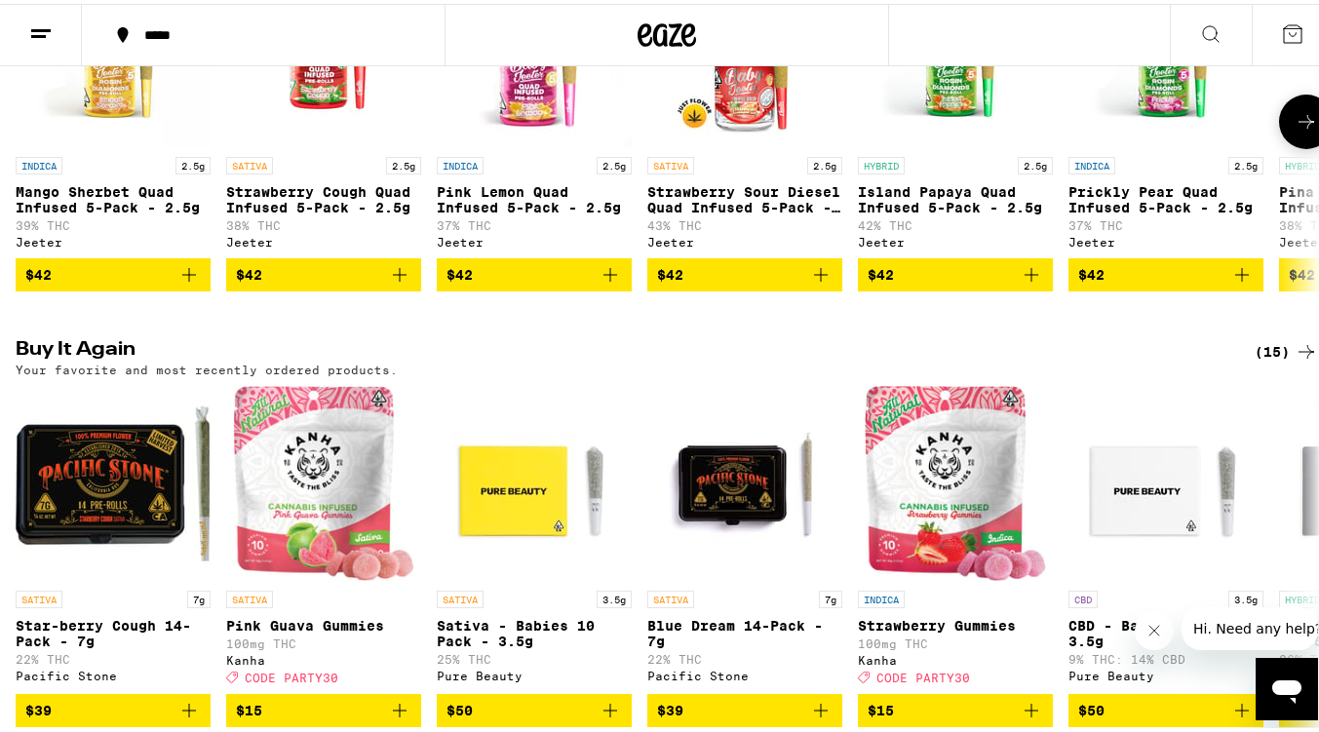
scroll to position [1462, 0]
